Goal: Information Seeking & Learning: Understand process/instructions

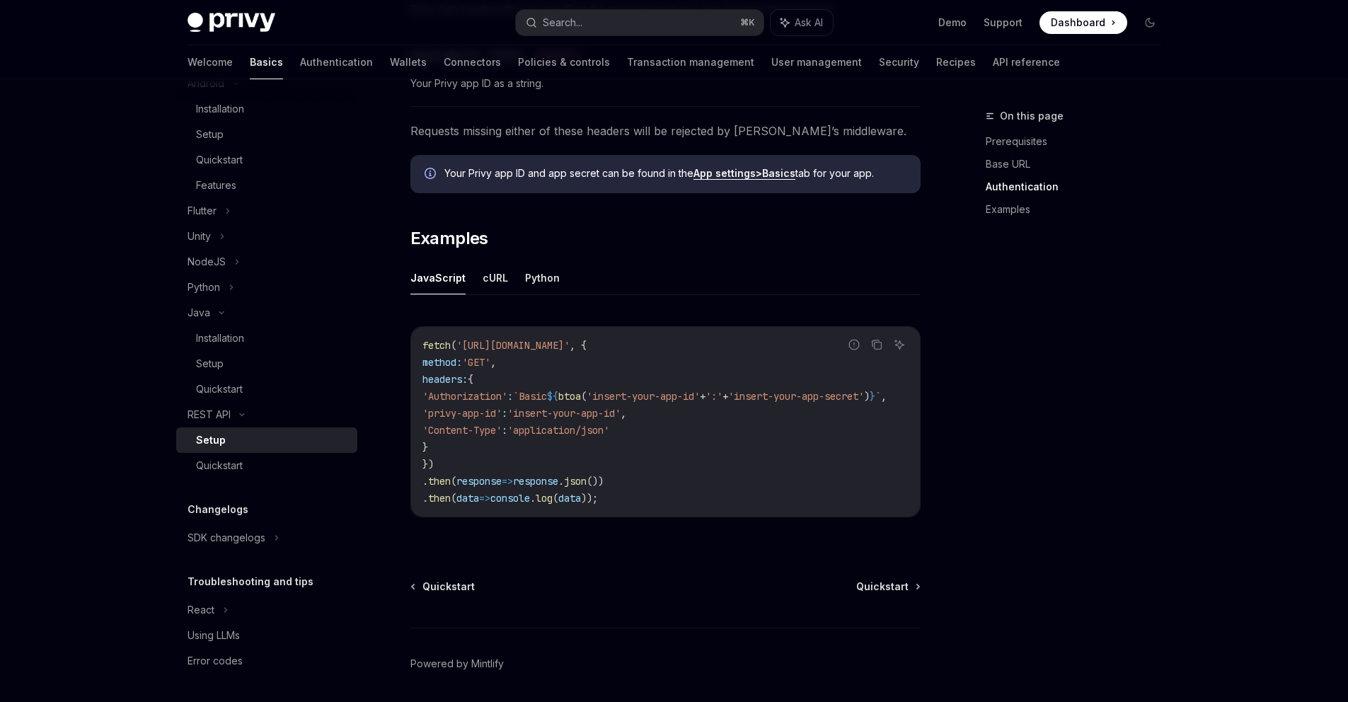
scroll to position [645, 0]
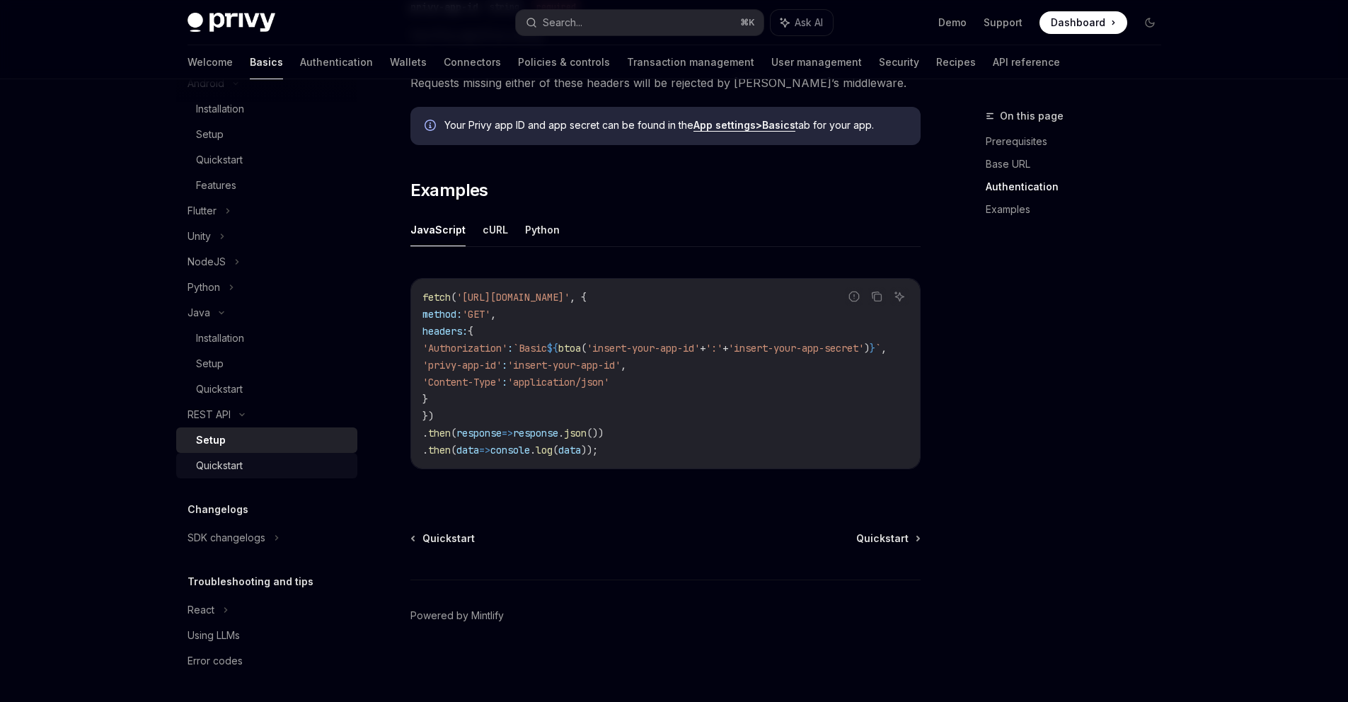
click at [223, 471] on div "Quickstart" at bounding box center [219, 465] width 47 height 17
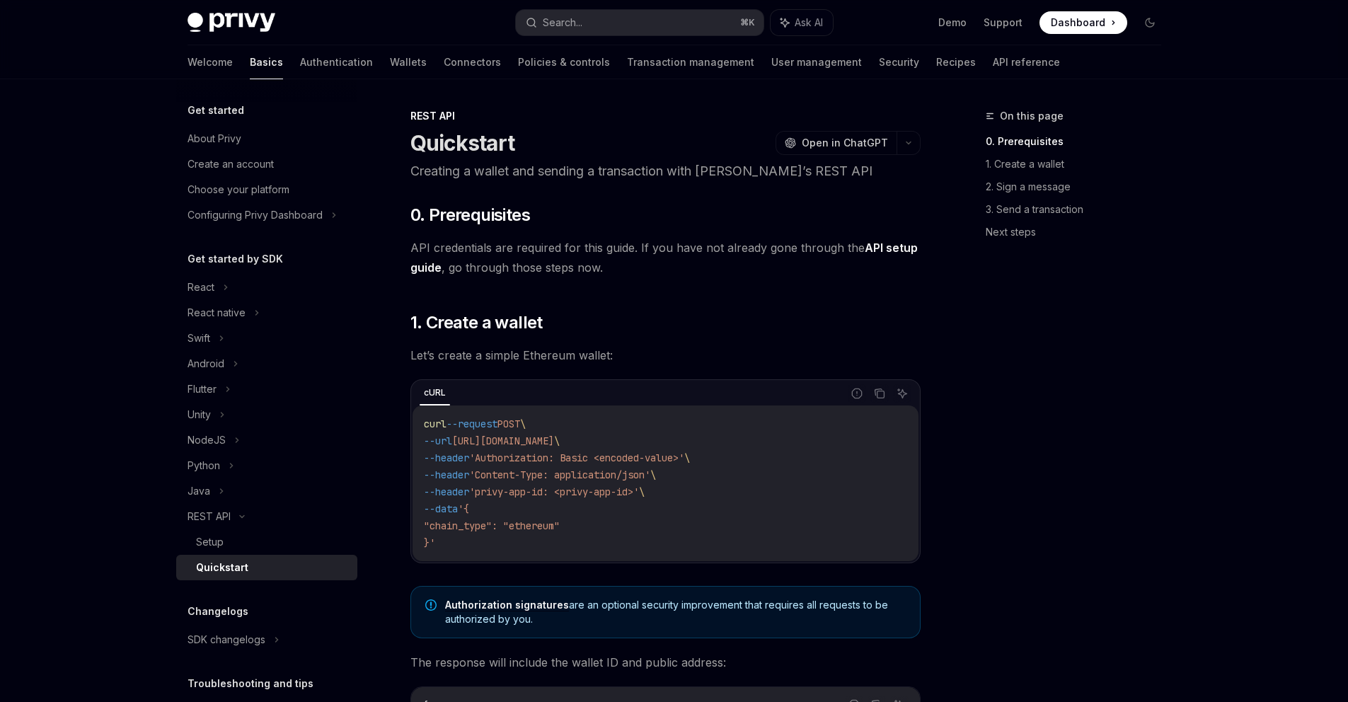
click at [960, 701] on div "On this page 0. Prerequisites 1. Create a wallet 2. Sign a message 3. Send a tr…" at bounding box center [1064, 405] width 215 height 594
click at [232, 541] on div "Setup" at bounding box center [272, 542] width 153 height 17
type textarea "*"
